Goal: Transaction & Acquisition: Purchase product/service

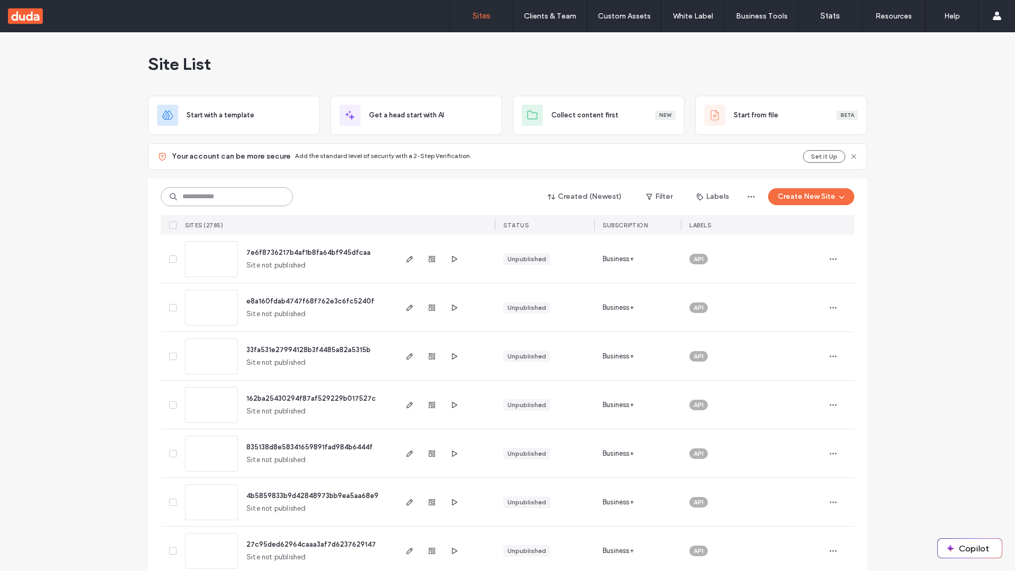
click at [227, 197] on input at bounding box center [227, 196] width 132 height 19
type input "**********"
click at [309, 252] on span "7e6f8736217b4af1b8fa64bf945dfcaa" at bounding box center [308, 252] width 124 height 8
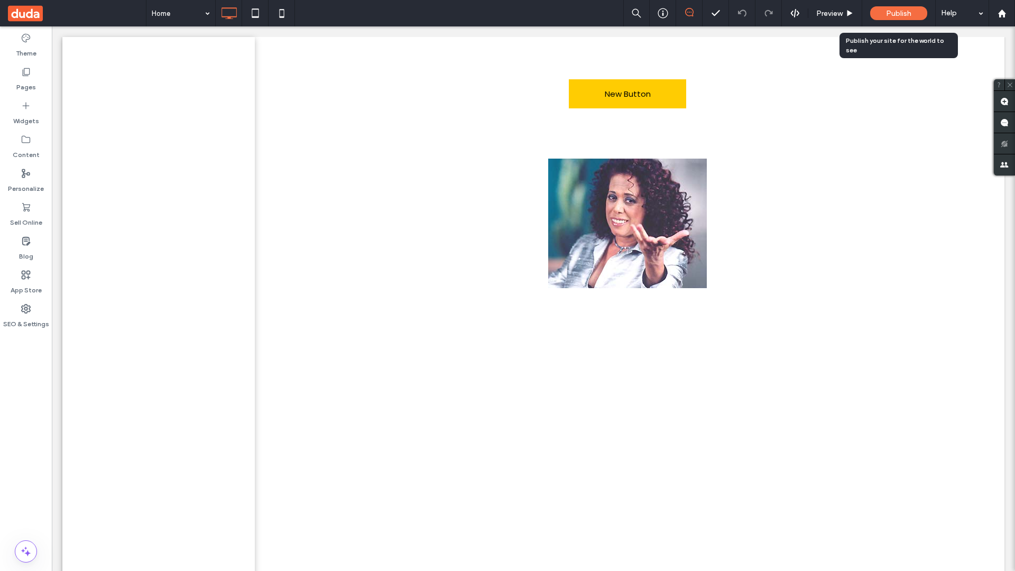
click at [898, 13] on span "Publish" at bounding box center [898, 13] width 25 height 9
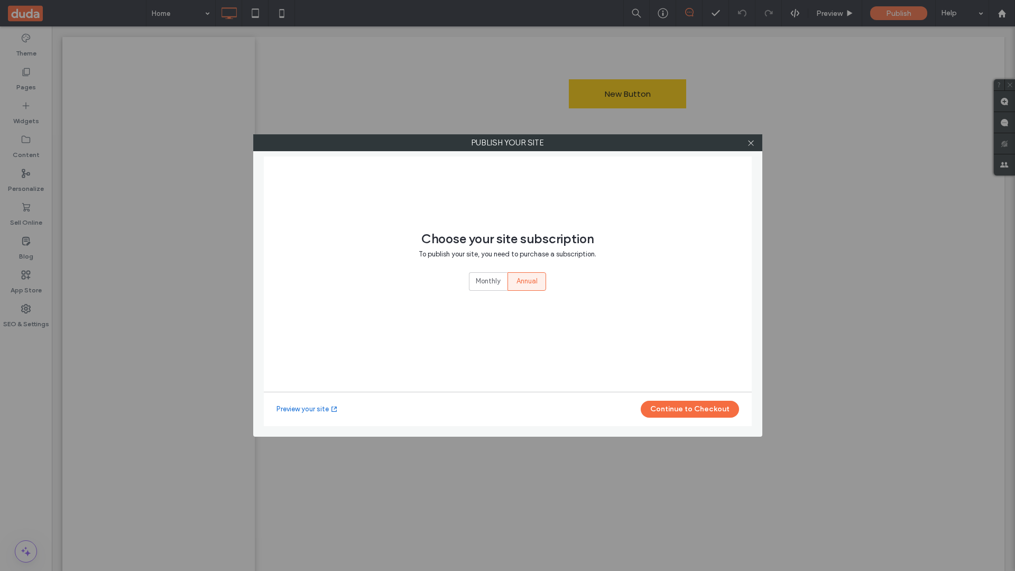
click at [689, 409] on button "Continue to Checkout" at bounding box center [690, 409] width 98 height 17
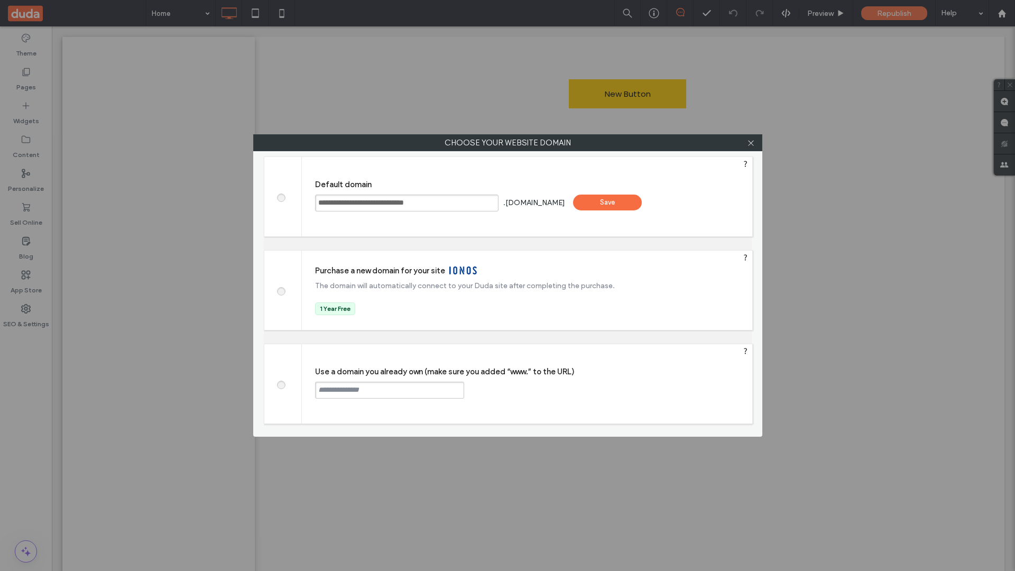
click at [623, 203] on div "Save" at bounding box center [607, 202] width 69 height 16
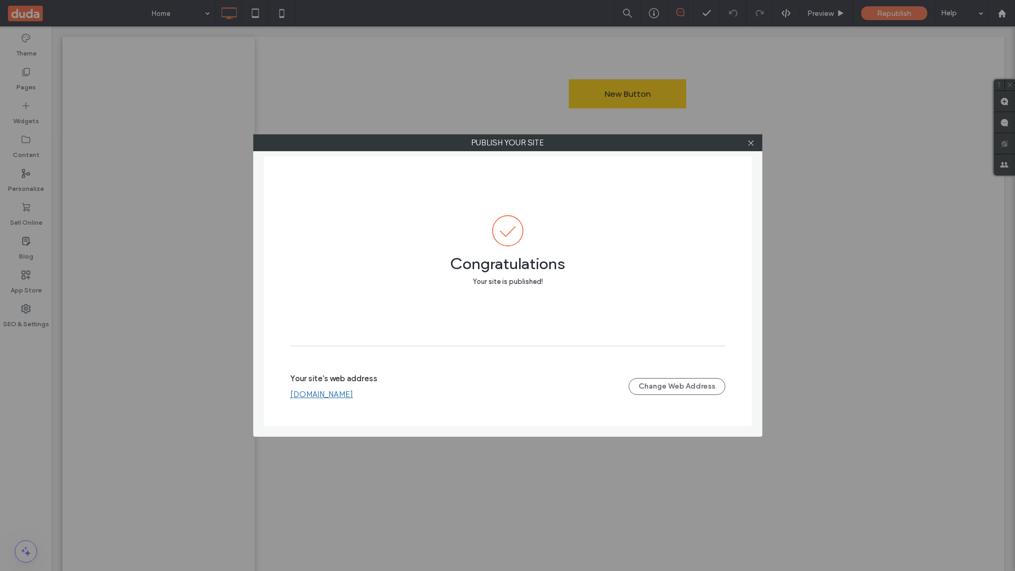
click at [750, 143] on use at bounding box center [750, 142] width 5 height 5
